Goal: Transaction & Acquisition: Purchase product/service

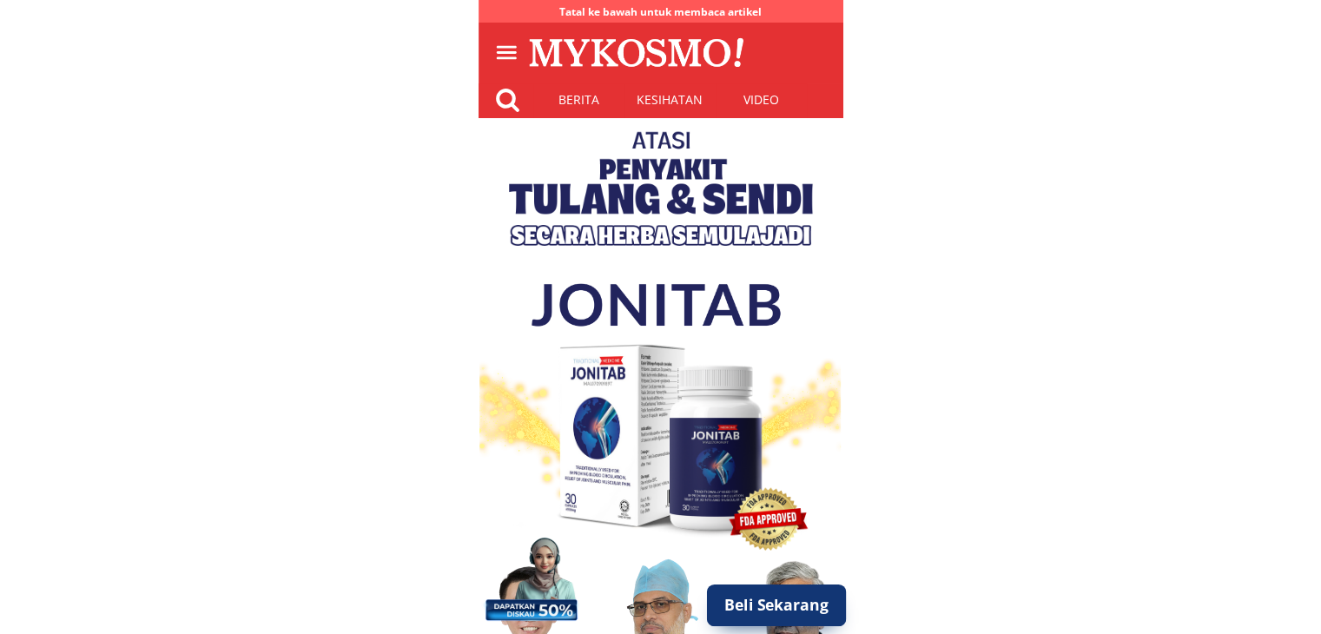
click at [786, 618] on p "Beli Sekarang" at bounding box center [776, 605] width 140 height 42
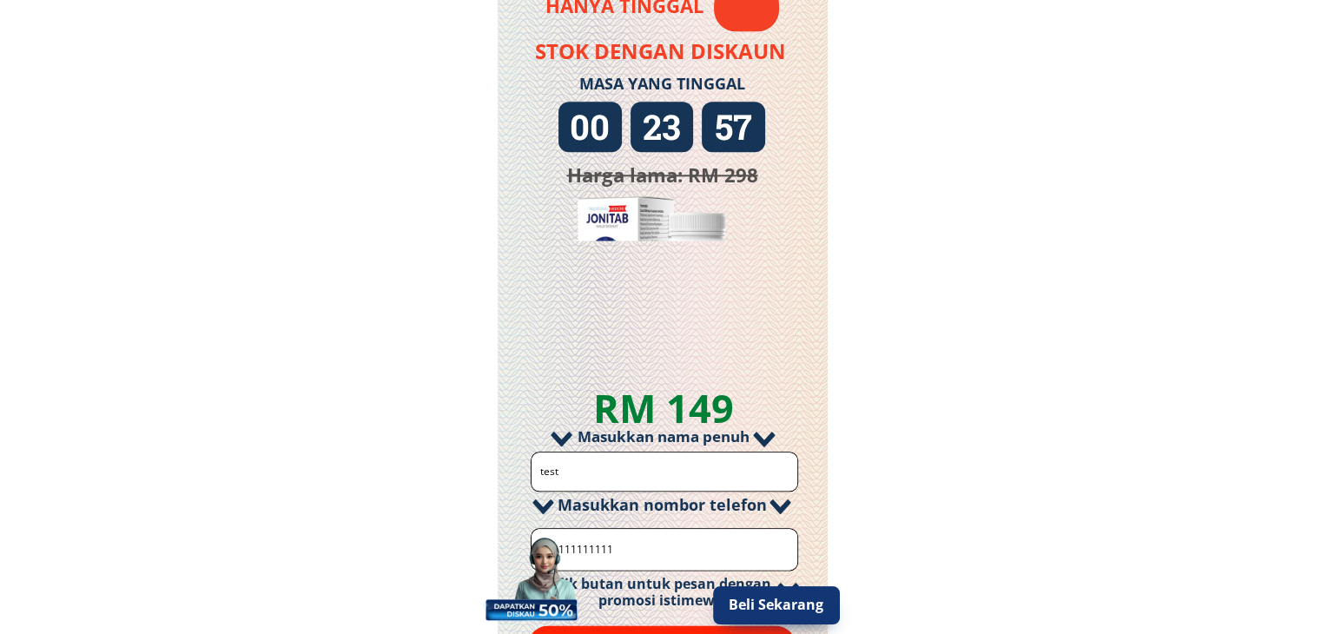
scroll to position [2247, 0]
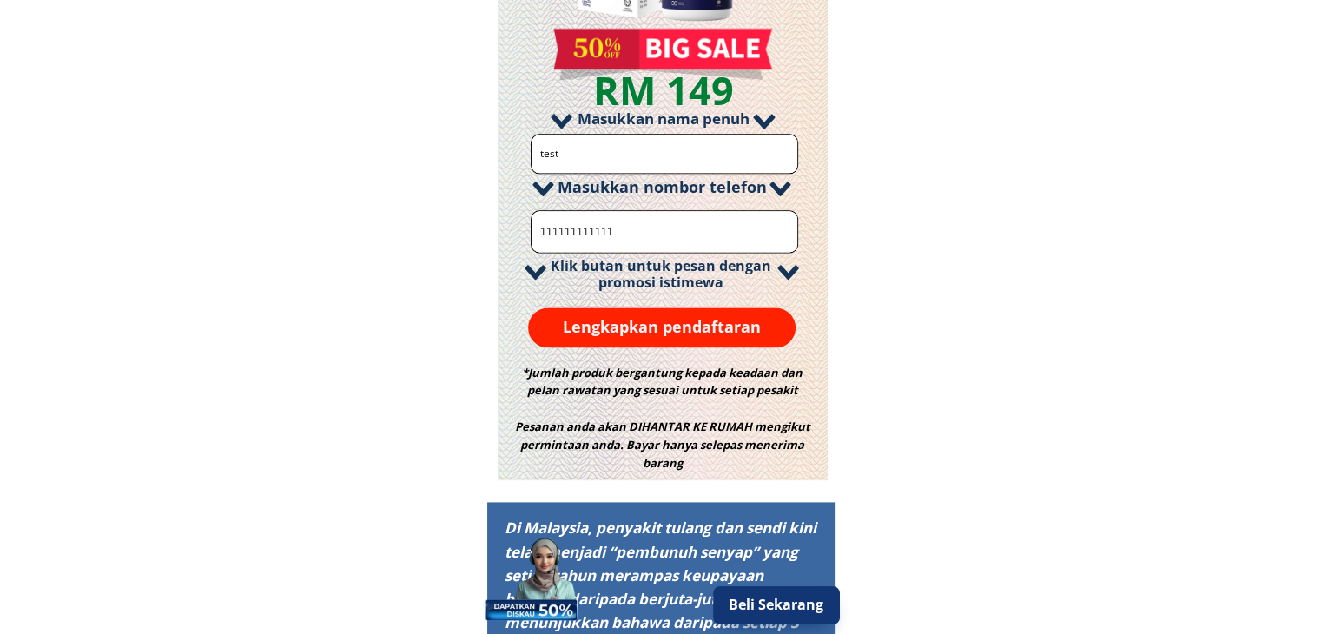
click at [695, 322] on p "Lengkapkan pendaftaran" at bounding box center [662, 327] width 268 height 40
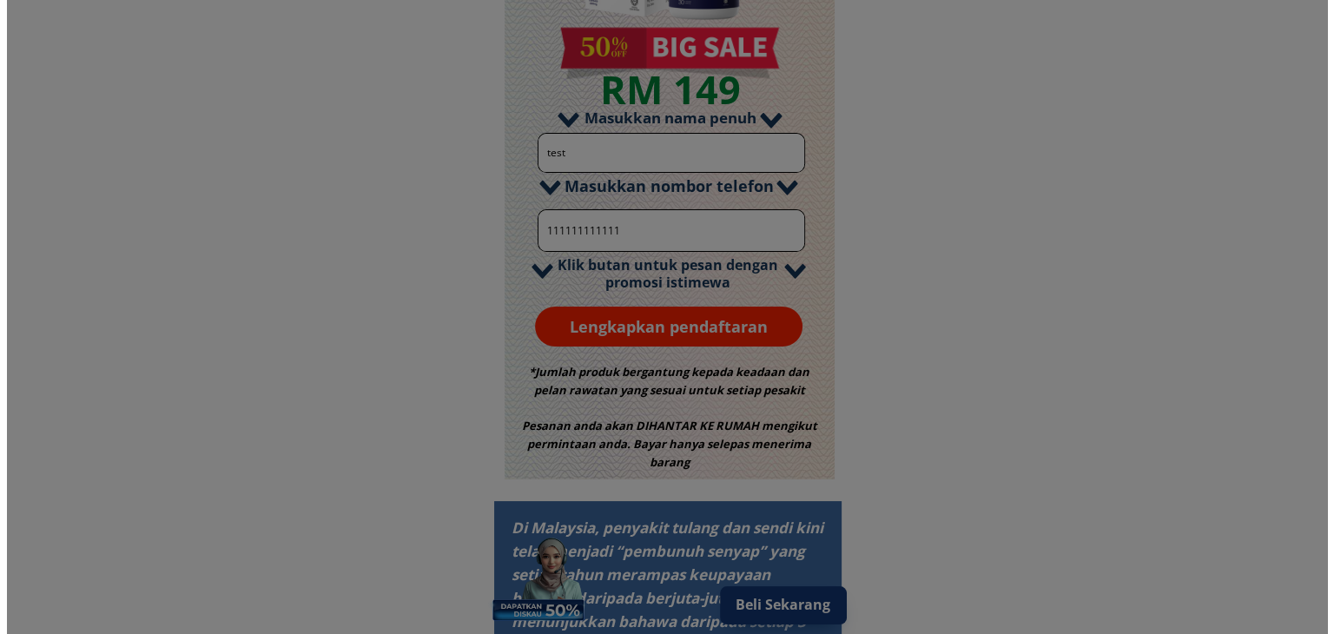
scroll to position [0, 0]
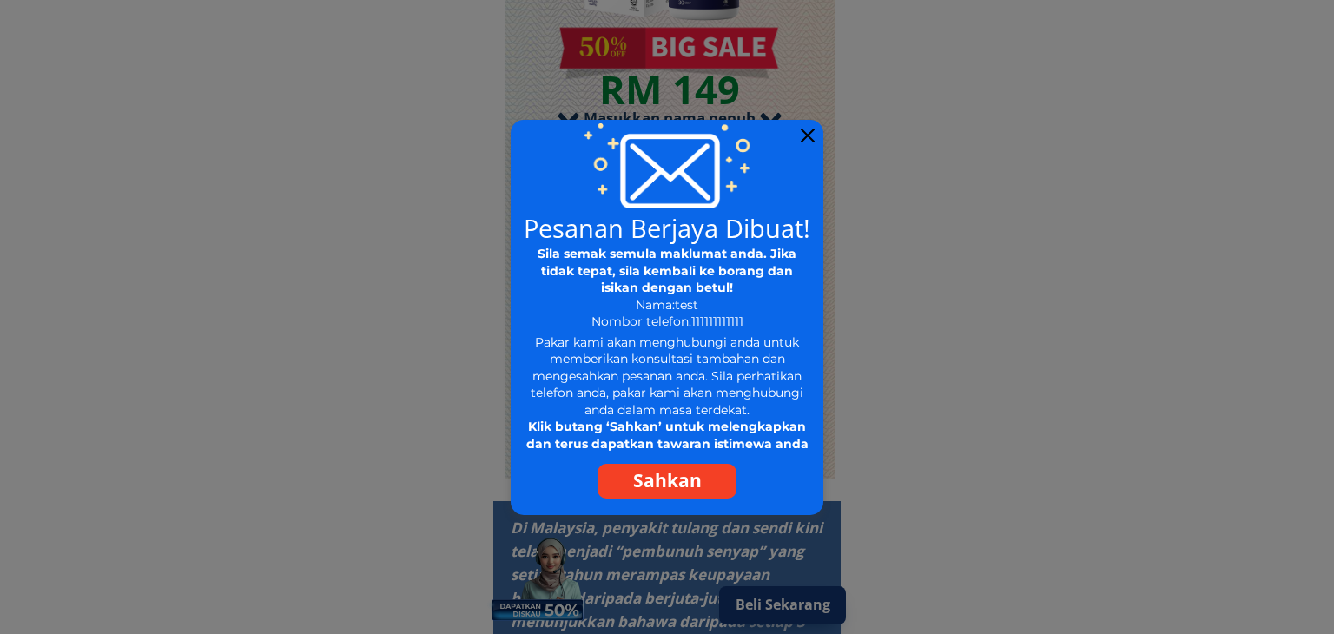
click at [808, 133] on div at bounding box center [808, 136] width 14 height 14
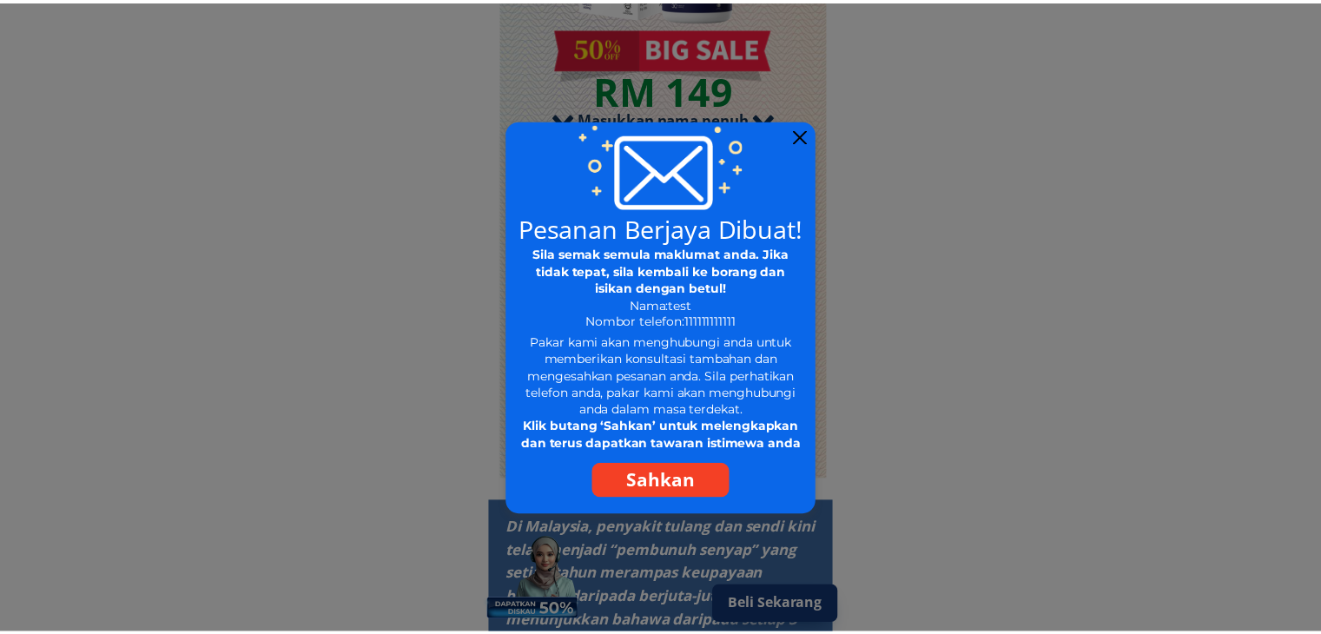
scroll to position [2247, 0]
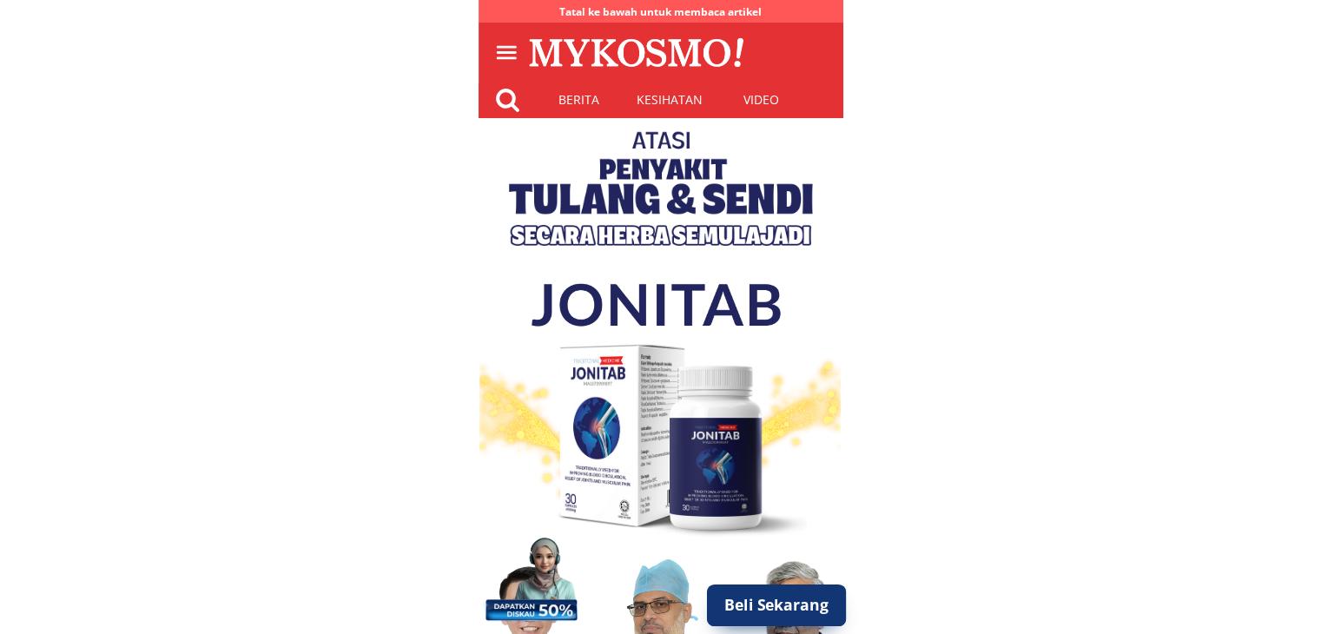
click at [783, 617] on p "Beli Sekarang" at bounding box center [776, 605] width 140 height 42
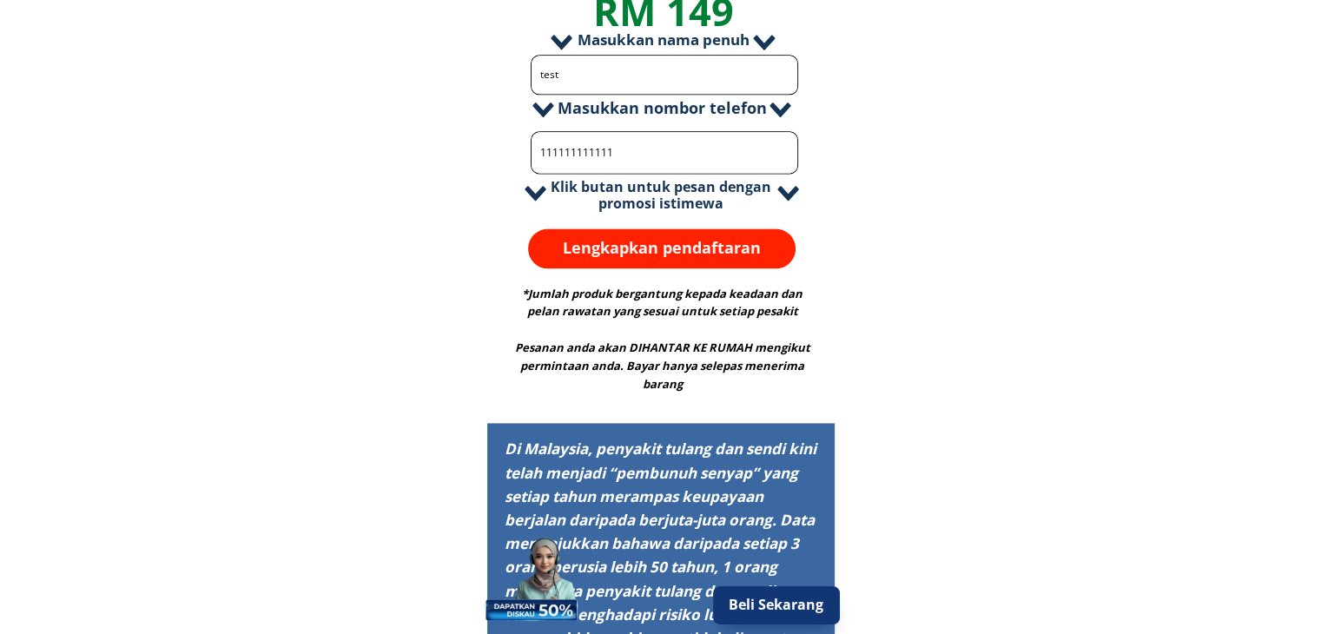
scroll to position [2334, 0]
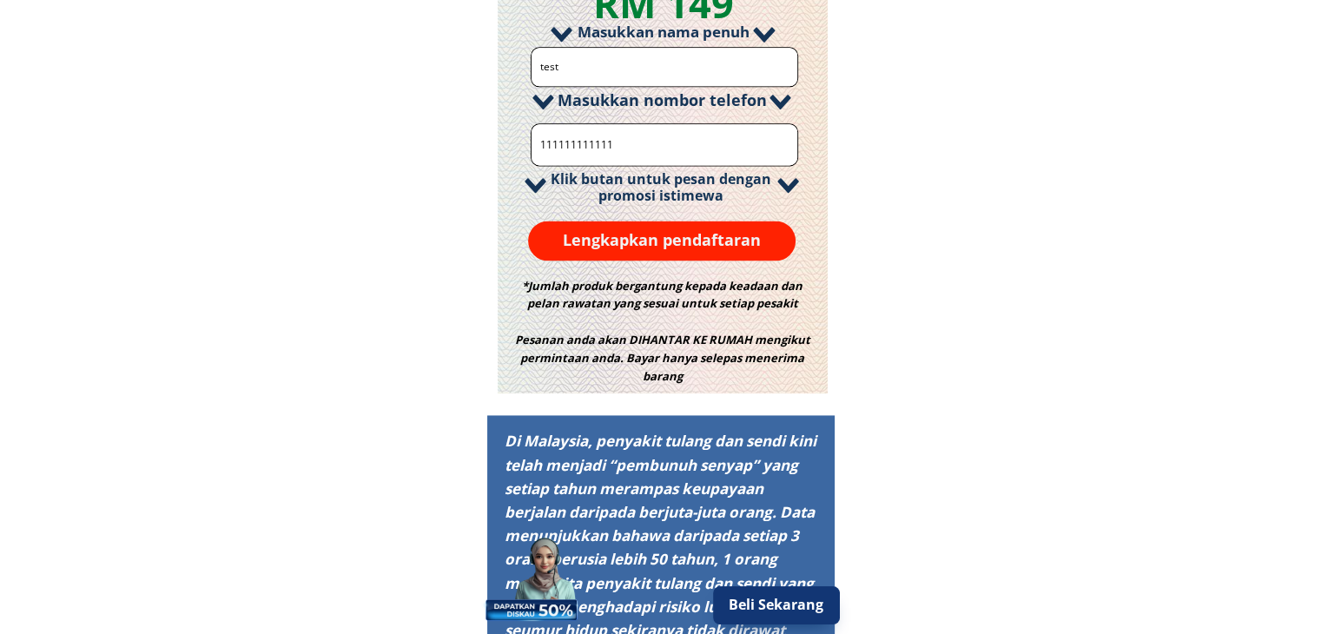
click at [710, 247] on p "Lengkapkan pendaftaran" at bounding box center [662, 241] width 268 height 40
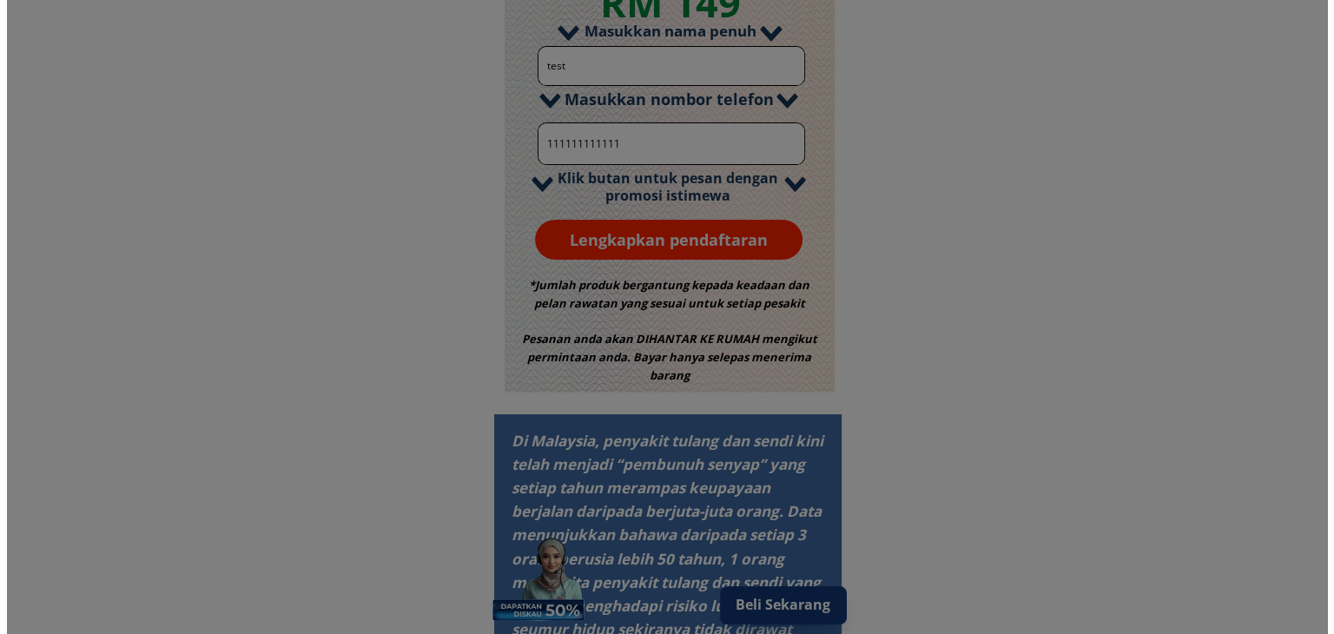
scroll to position [0, 0]
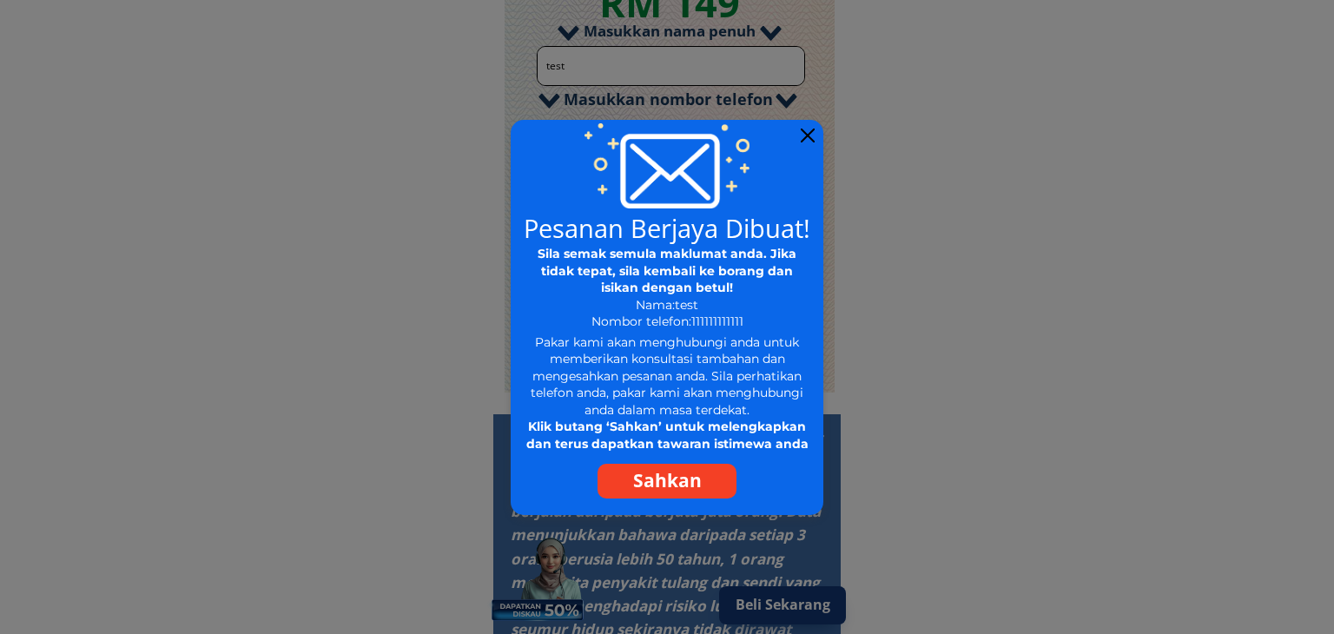
click at [811, 138] on div at bounding box center [808, 136] width 14 height 14
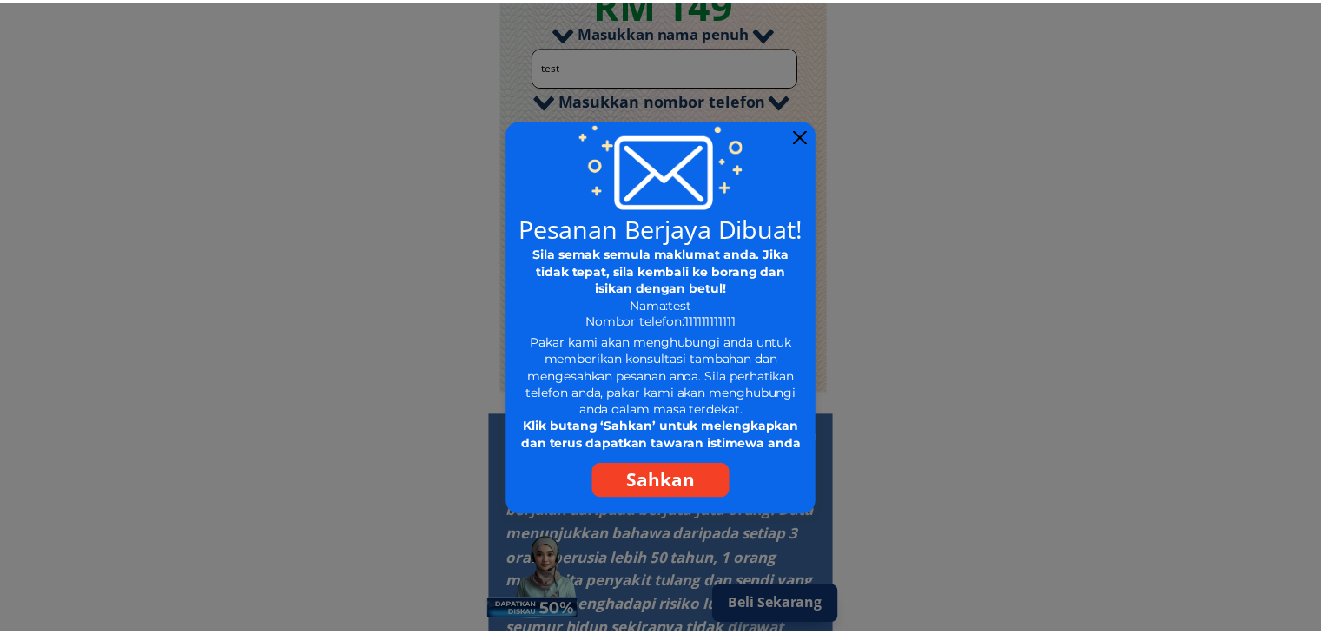
scroll to position [2334, 0]
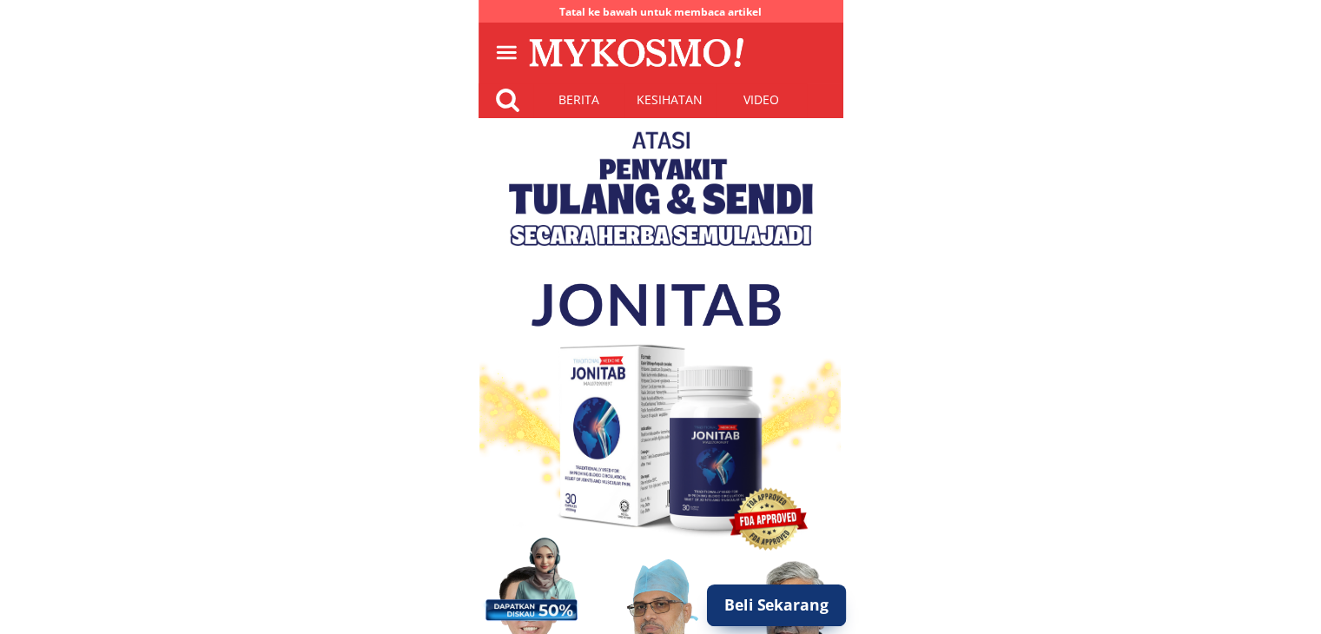
click at [779, 602] on p "Beli Sekarang" at bounding box center [776, 605] width 140 height 42
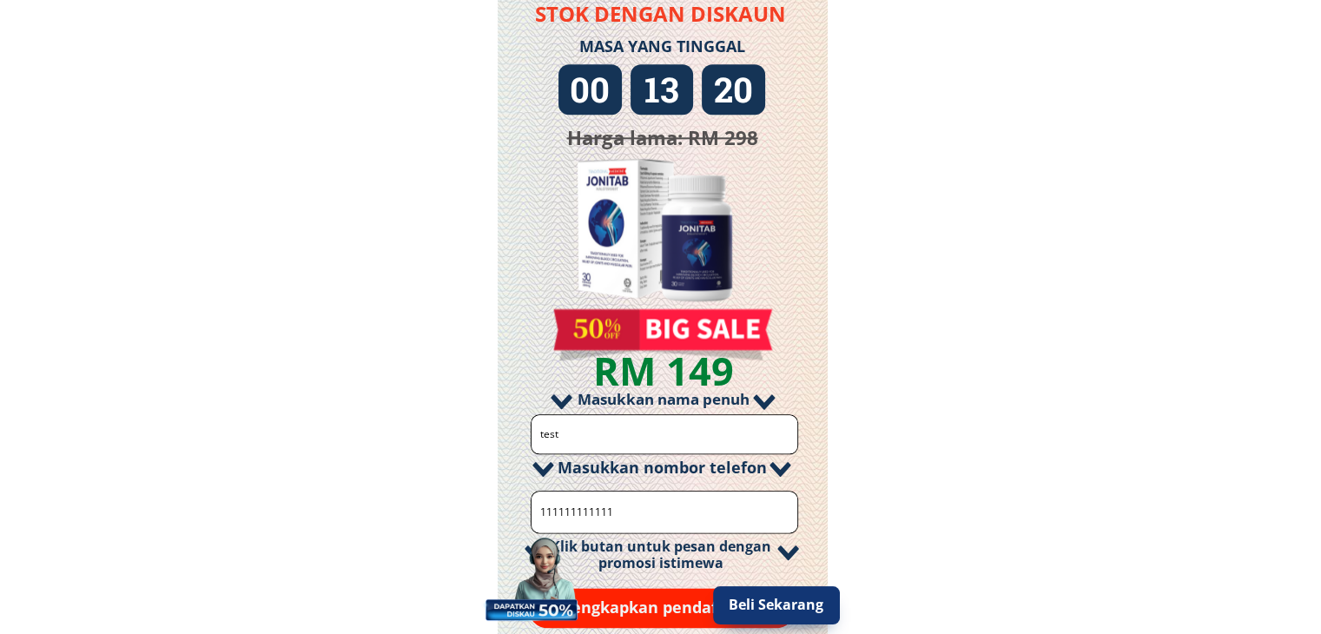
scroll to position [2074, 0]
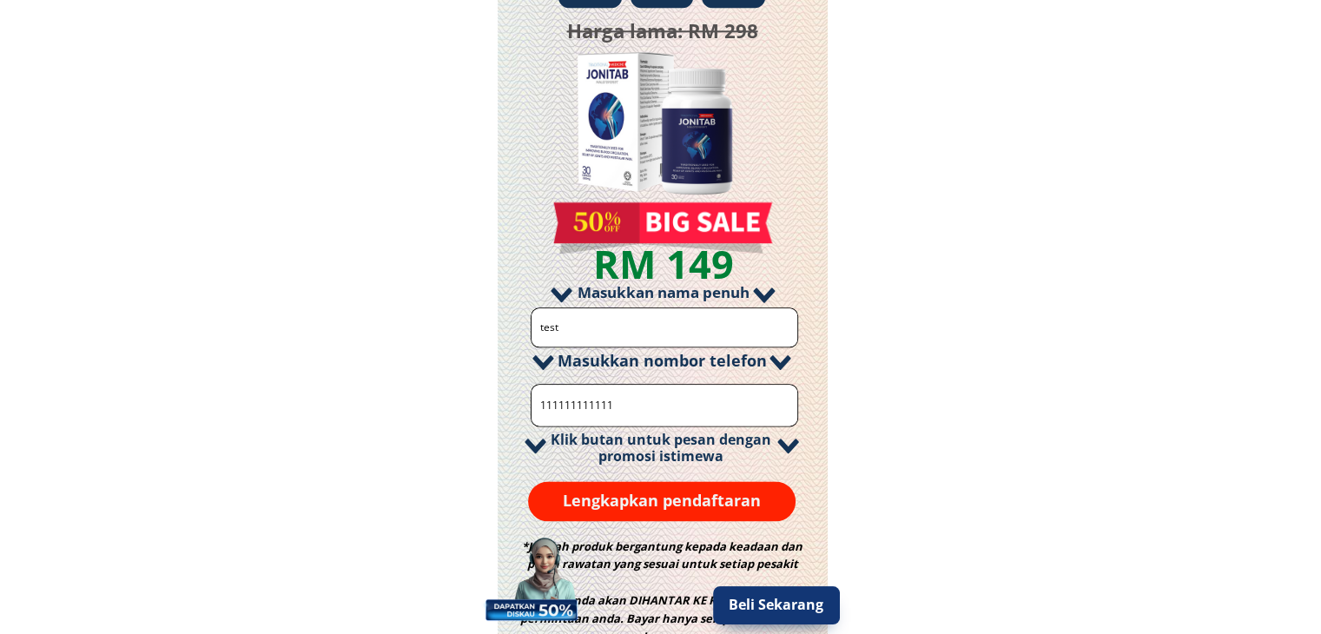
click at [690, 497] on p "Lengkapkan pendaftaran" at bounding box center [662, 501] width 268 height 40
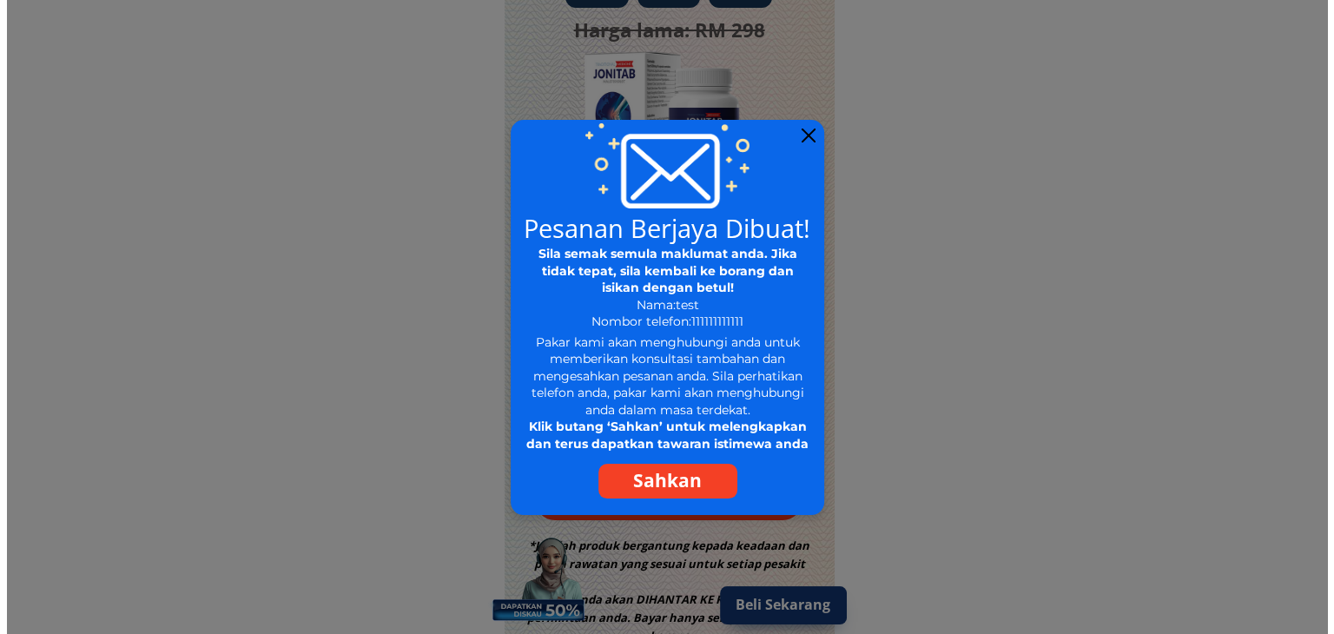
scroll to position [0, 0]
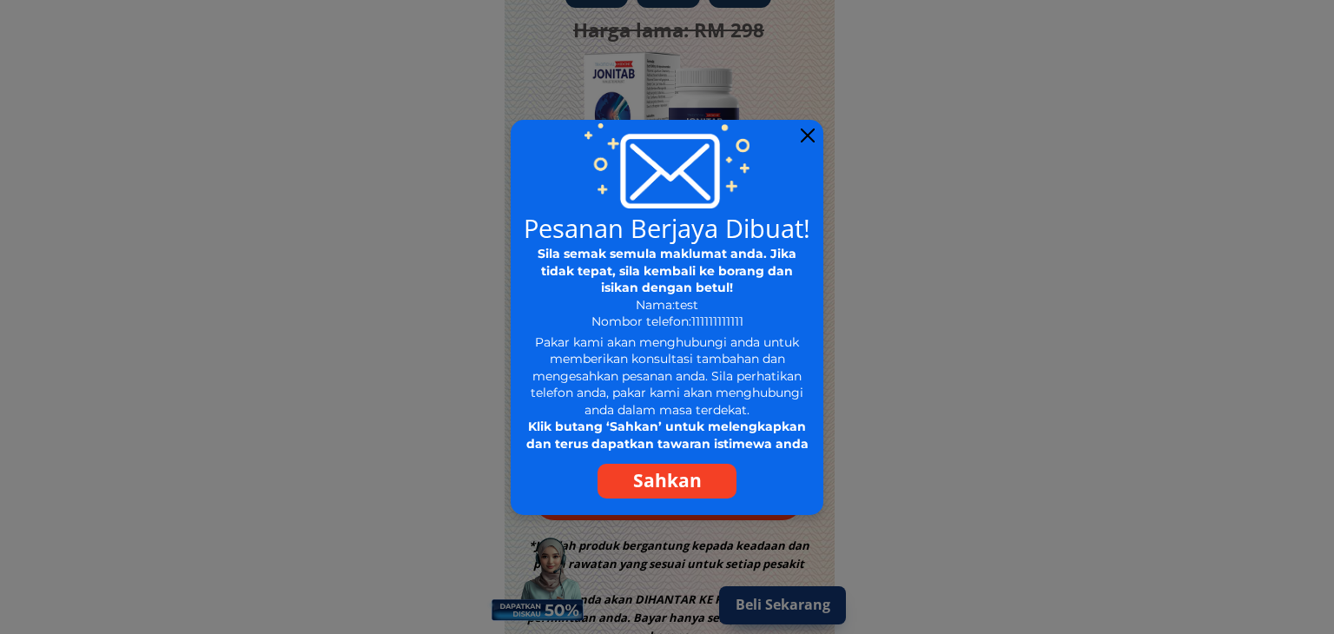
click at [667, 480] on p "Sahkan" at bounding box center [666, 481] width 139 height 35
click at [802, 137] on div at bounding box center [808, 136] width 14 height 14
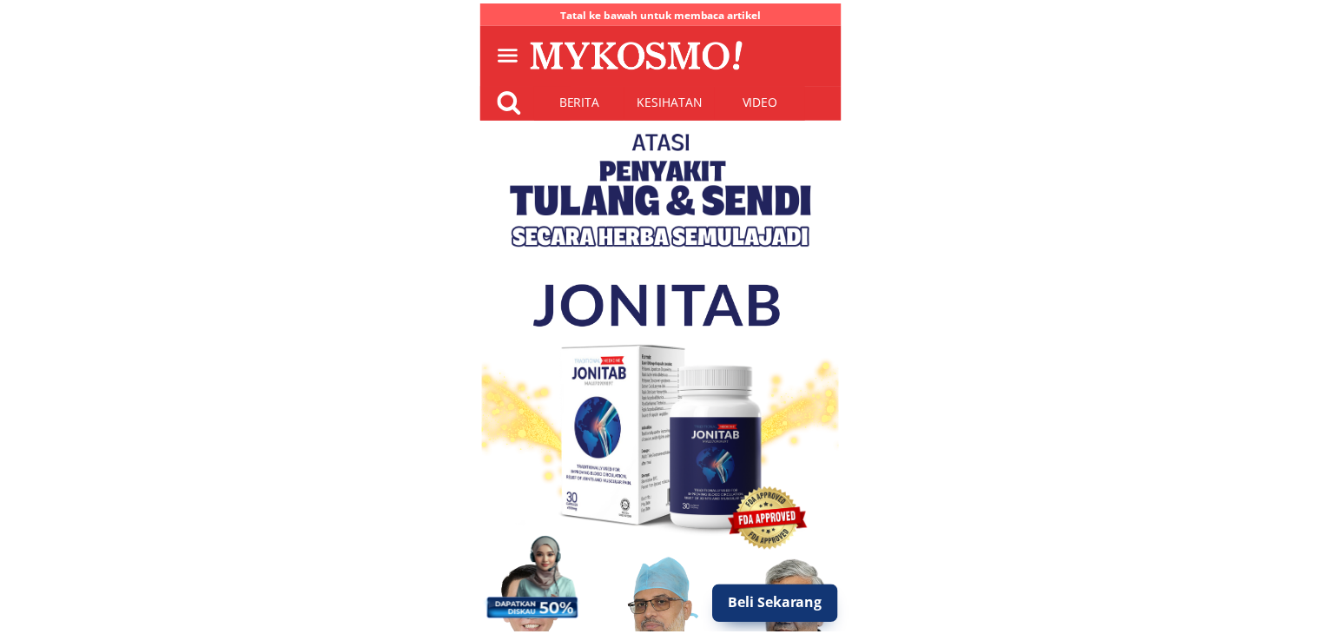
scroll to position [2074, 0]
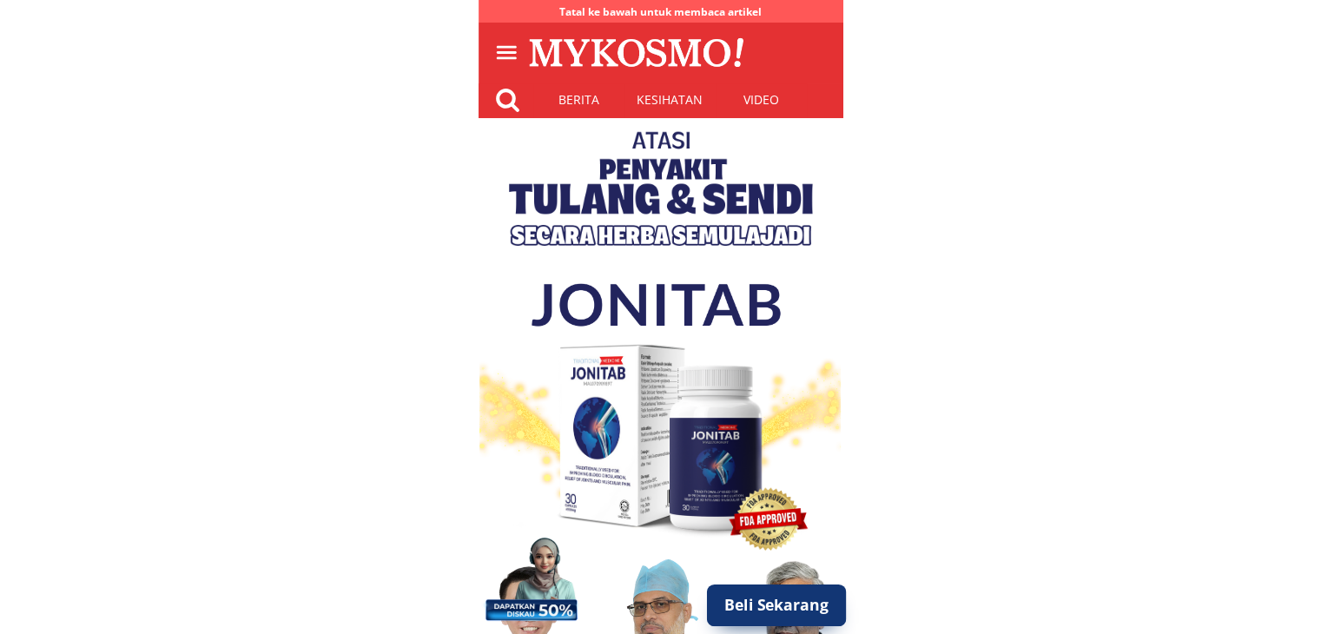
click at [780, 608] on p "Beli Sekarang" at bounding box center [776, 605] width 140 height 42
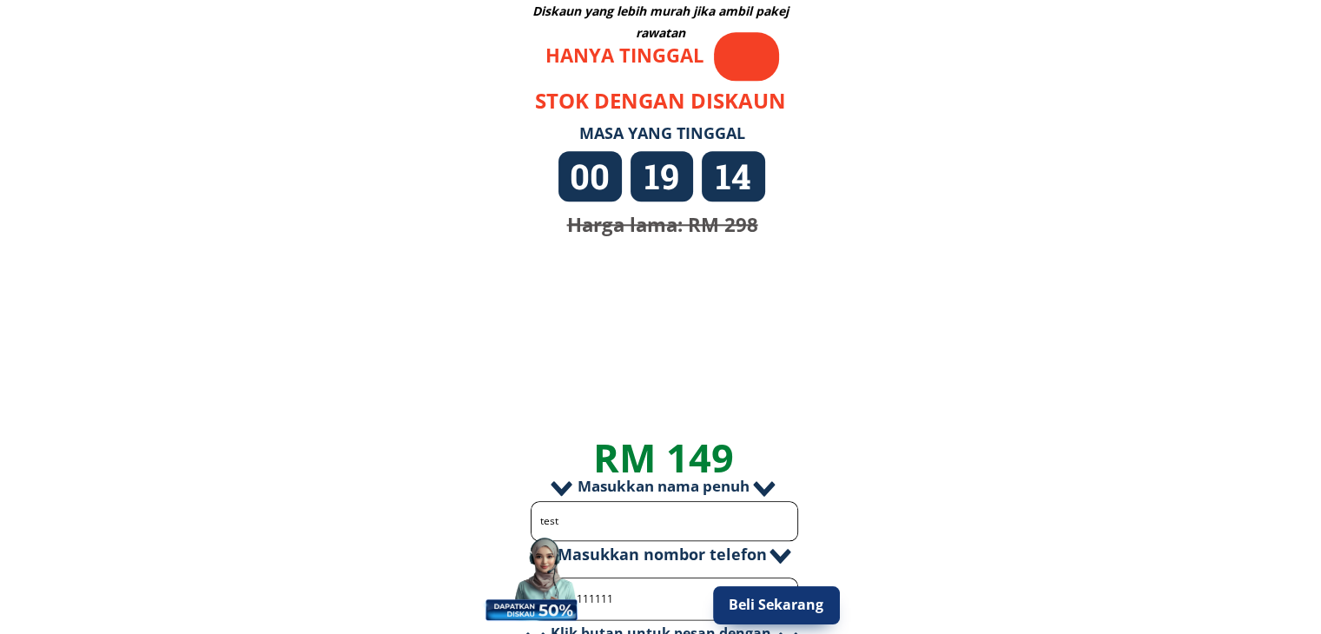
scroll to position [2074, 0]
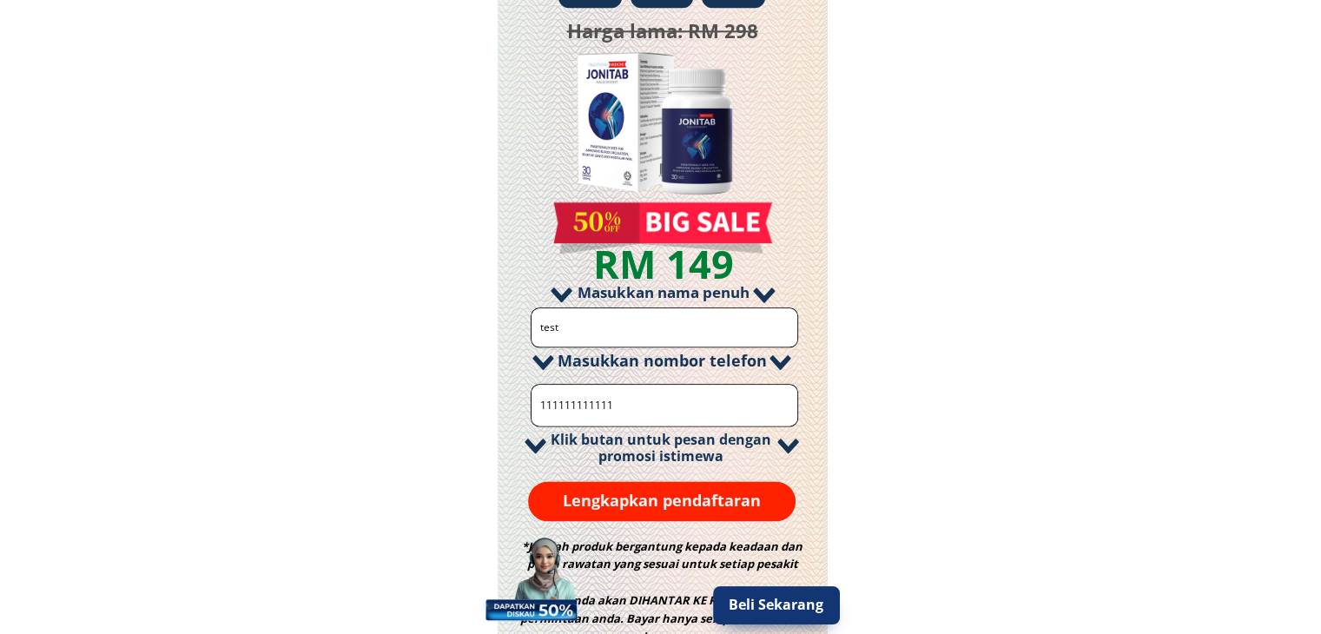
click at [670, 490] on p "Lengkapkan pendaftaran" at bounding box center [662, 501] width 268 height 40
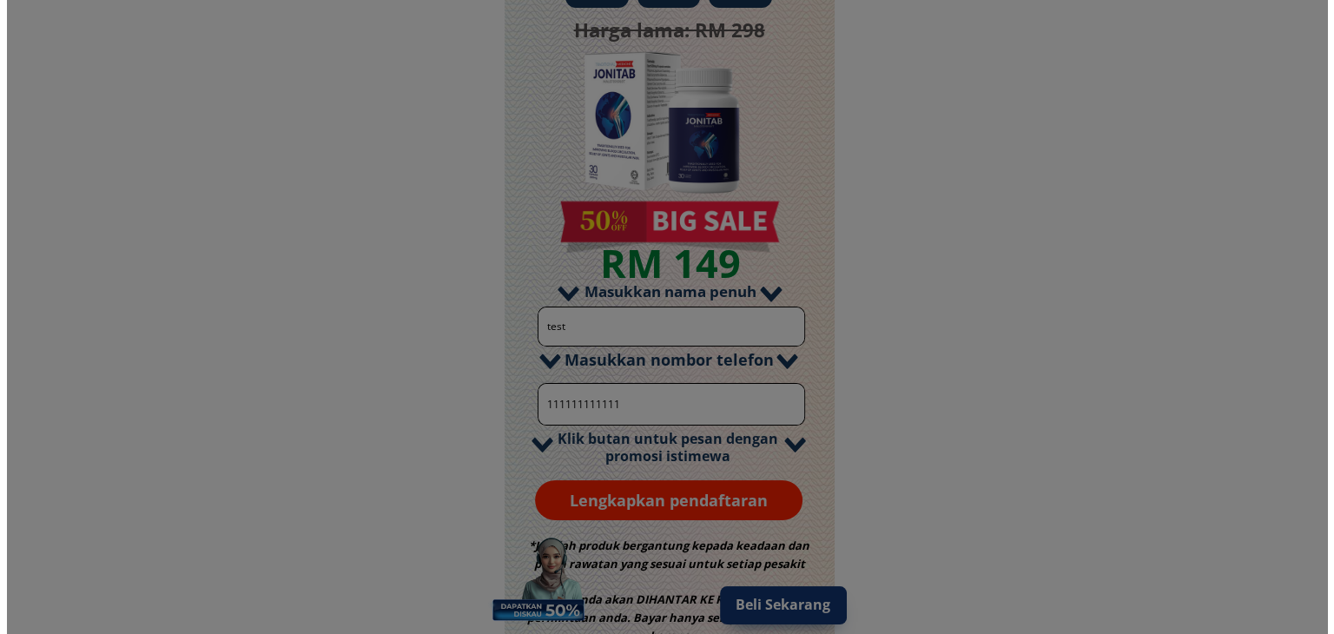
scroll to position [0, 0]
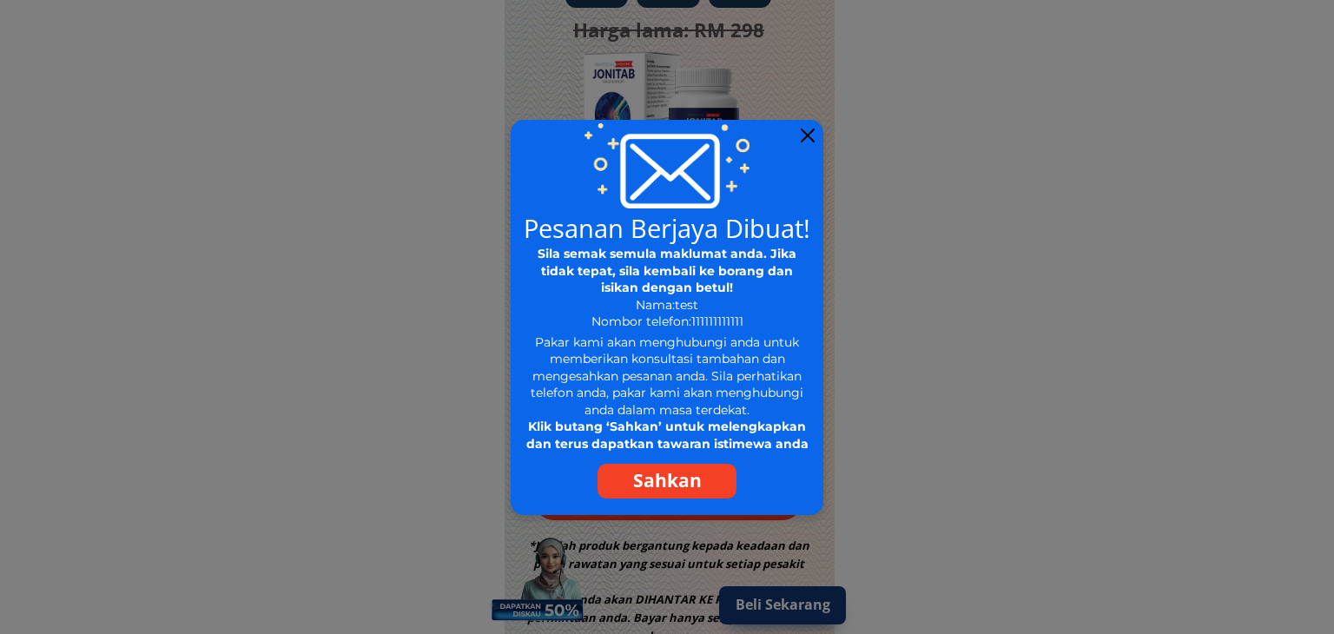
click at [668, 480] on p "Sahkan" at bounding box center [666, 481] width 139 height 35
click at [807, 131] on div at bounding box center [808, 136] width 14 height 14
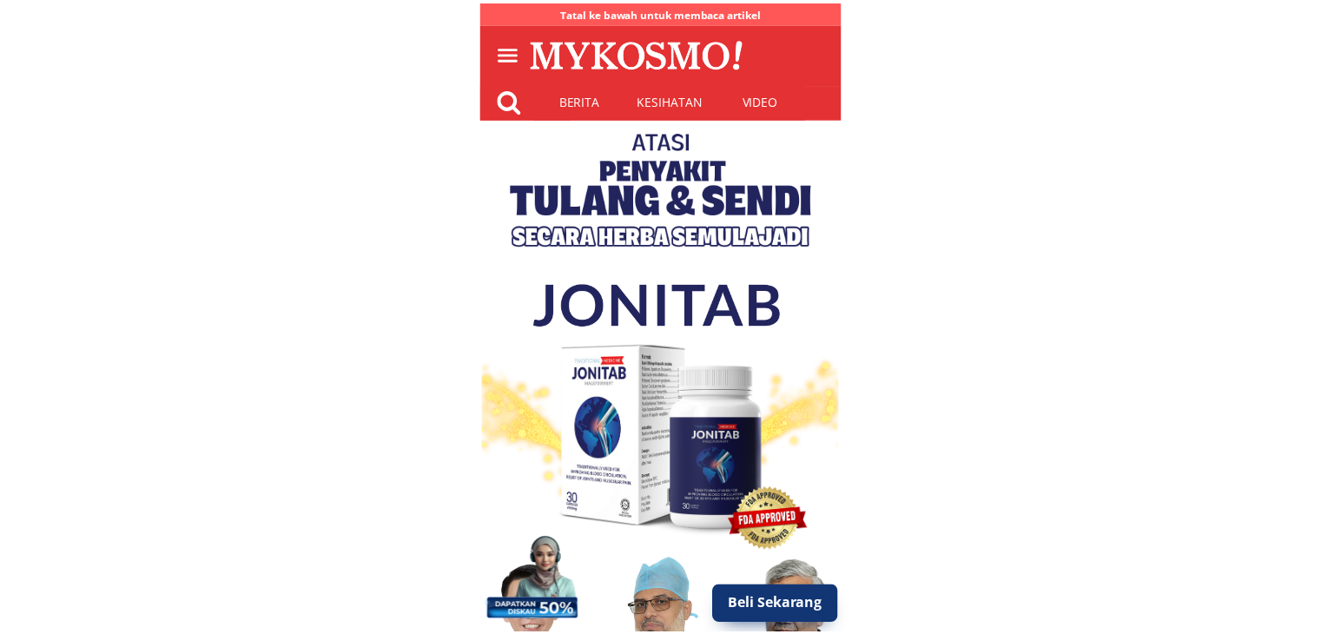
scroll to position [2074, 0]
